Goal: Task Accomplishment & Management: Use online tool/utility

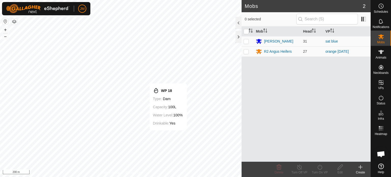
click at [277, 111] on div "Mobs 2 0 selected Mob Head [PERSON_NAME] 31 sat blue R2 Angus Heifers 27 orange…" at bounding box center [185, 88] width 370 height 177
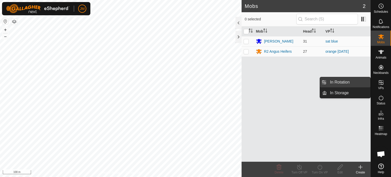
drag, startPoint x: 369, startPoint y: 85, endPoint x: 351, endPoint y: 80, distance: 18.9
click at [351, 80] on link "In Rotation" at bounding box center [348, 82] width 43 height 10
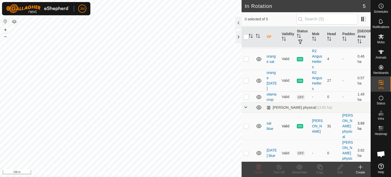
scroll to position [13, 0]
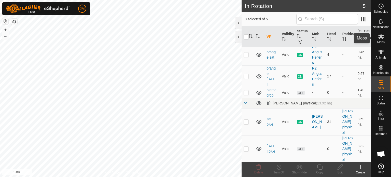
click at [384, 36] on icon at bounding box center [381, 37] width 6 height 6
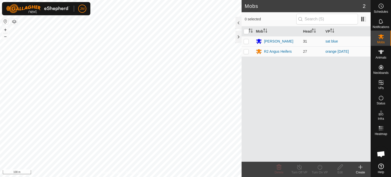
click at [248, 40] on p-checkbox at bounding box center [245, 41] width 5 height 4
checkbox input "true"
click at [322, 168] on icon at bounding box center [319, 167] width 6 height 6
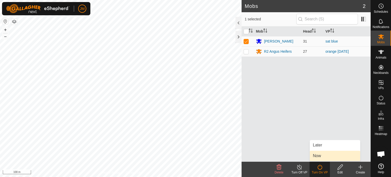
click at [322, 156] on link "Now" at bounding box center [335, 156] width 50 height 10
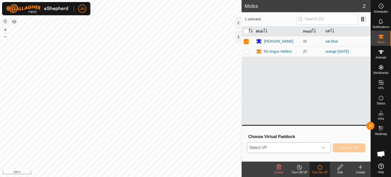
click at [318, 151] on div "dropdown trigger" at bounding box center [323, 147] width 10 height 10
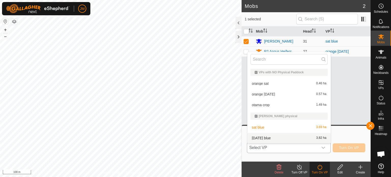
click at [308, 137] on li "[DATE] blue 3.82 ha" at bounding box center [288, 138] width 83 height 10
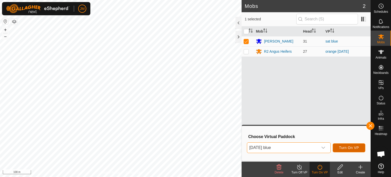
click at [348, 149] on span "Turn On VP" at bounding box center [349, 147] width 20 height 4
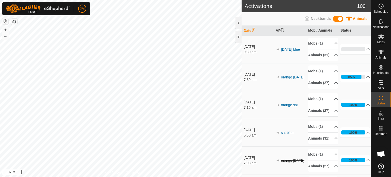
click at [262, 134] on div "Activations 100 Animals Neckbands Date VP Mob / Animals Status [DATE] 9:39 am […" at bounding box center [185, 88] width 370 height 177
click at [291, 153] on div "Activations 100 Animals Neckbands Date VP Mob / Animals Status [DATE] 9:39 am […" at bounding box center [185, 88] width 370 height 177
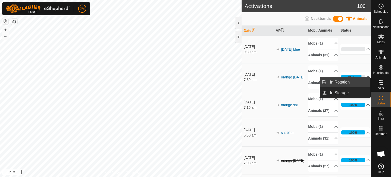
click at [344, 82] on span "In Rotation" at bounding box center [340, 82] width 20 height 6
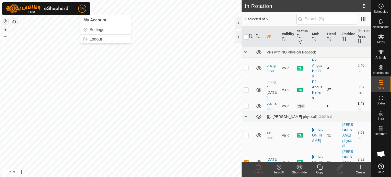
click at [246, 105] on p-checkbox at bounding box center [245, 106] width 5 height 4
checkbox input "true"
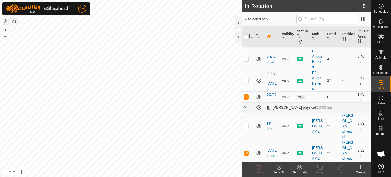
scroll to position [13, 0]
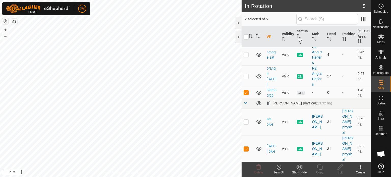
click at [245, 148] on p-checkbox at bounding box center [245, 148] width 5 height 4
checkbox input "false"
click at [259, 169] on icon at bounding box center [258, 167] width 6 height 6
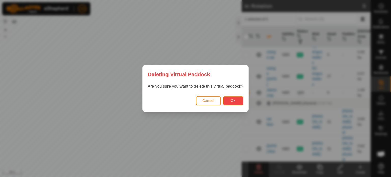
click at [227, 99] on button "Ok" at bounding box center [233, 100] width 20 height 9
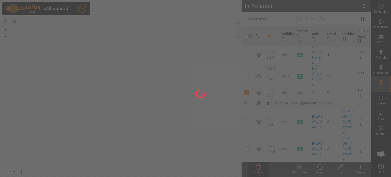
checkbox input "false"
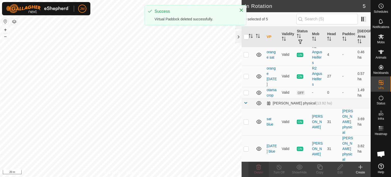
scroll to position [3, 0]
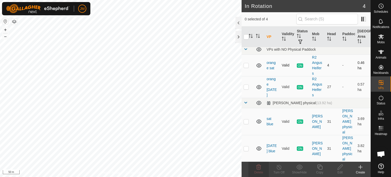
click at [256, 61] on div "In Rotation 4 0 selected of 4 VP Validity Status Mob Head Paddock Grazing Area …" at bounding box center [185, 88] width 370 height 177
click at [259, 58] on div "In Rotation 4 0 selected of 4 VP Validity Status Mob Head Paddock Grazing Area …" at bounding box center [185, 88] width 370 height 177
click at [253, 54] on div "In Rotation 4 0 selected of 4 VP Validity Status Mob Head Paddock Grazing Area …" at bounding box center [185, 88] width 370 height 177
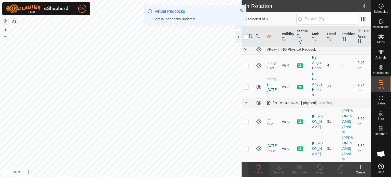
click at [282, 95] on div "In Rotation 4 0 selected of 4 VP Validity Status Mob Head Paddock Grazing Area …" at bounding box center [185, 88] width 370 height 177
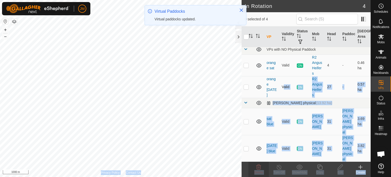
click at [225, 95] on div "In Rotation 4 0 selected of 4 VP Validity Status Mob Head Paddock Grazing Area …" at bounding box center [185, 88] width 370 height 177
